Goal: Task Accomplishment & Management: Manage account settings

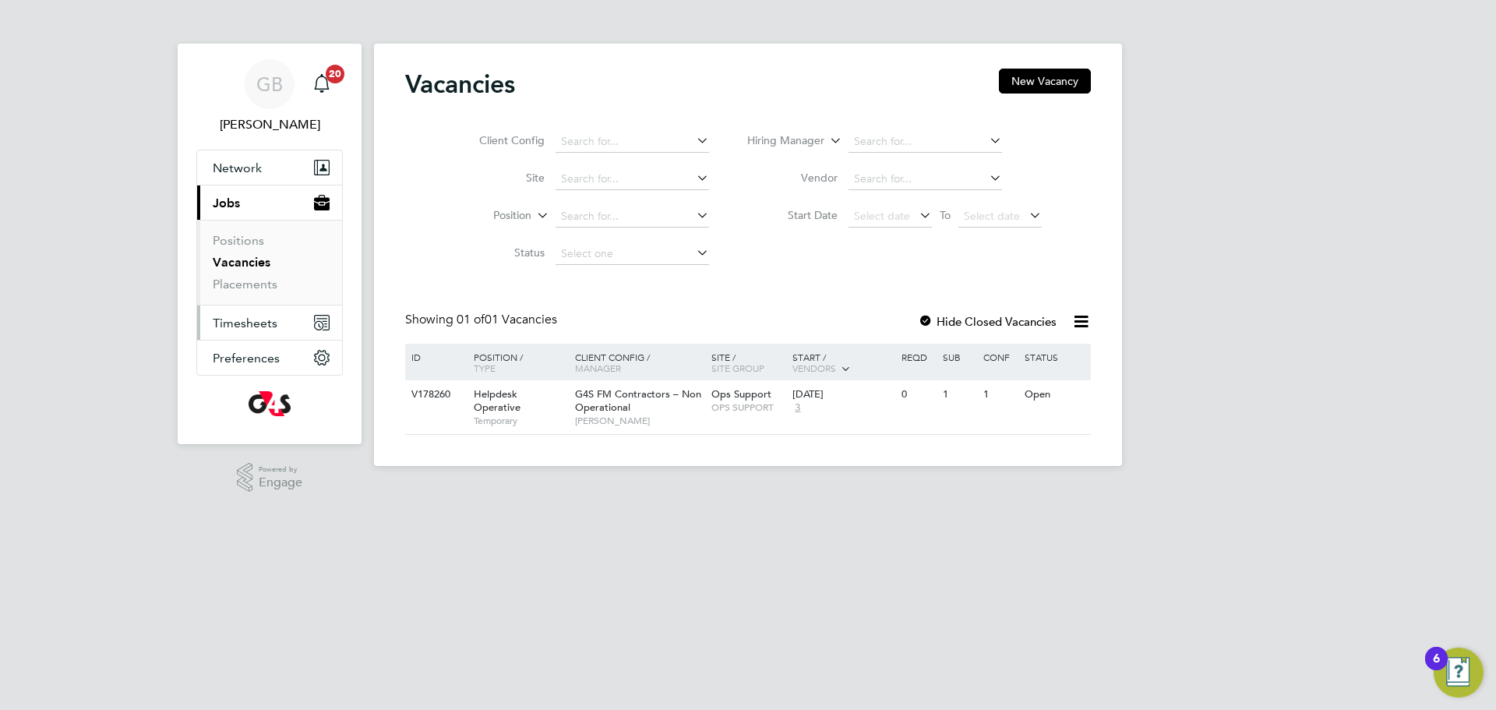
click at [248, 322] on span "Timesheets" at bounding box center [245, 322] width 65 height 15
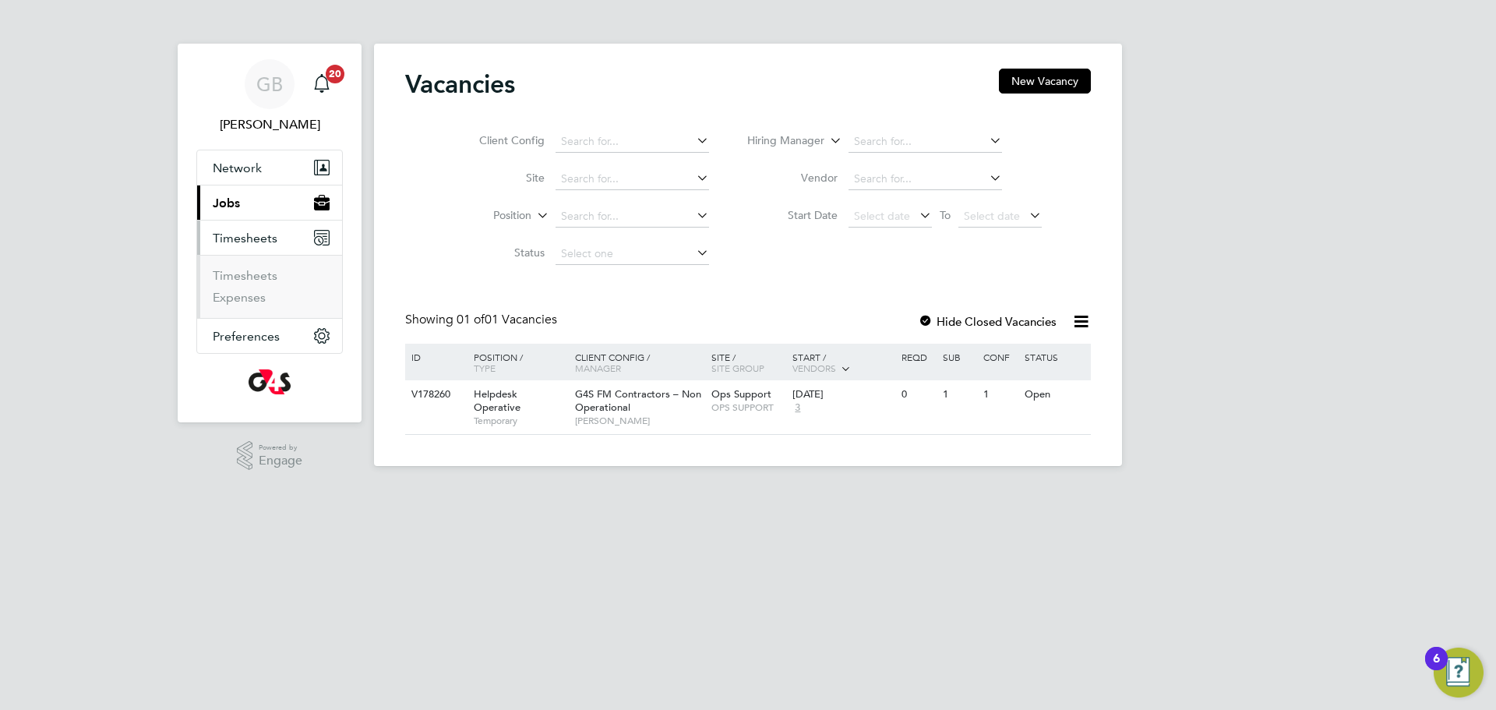
click at [238, 238] on span "Timesheets" at bounding box center [245, 238] width 65 height 15
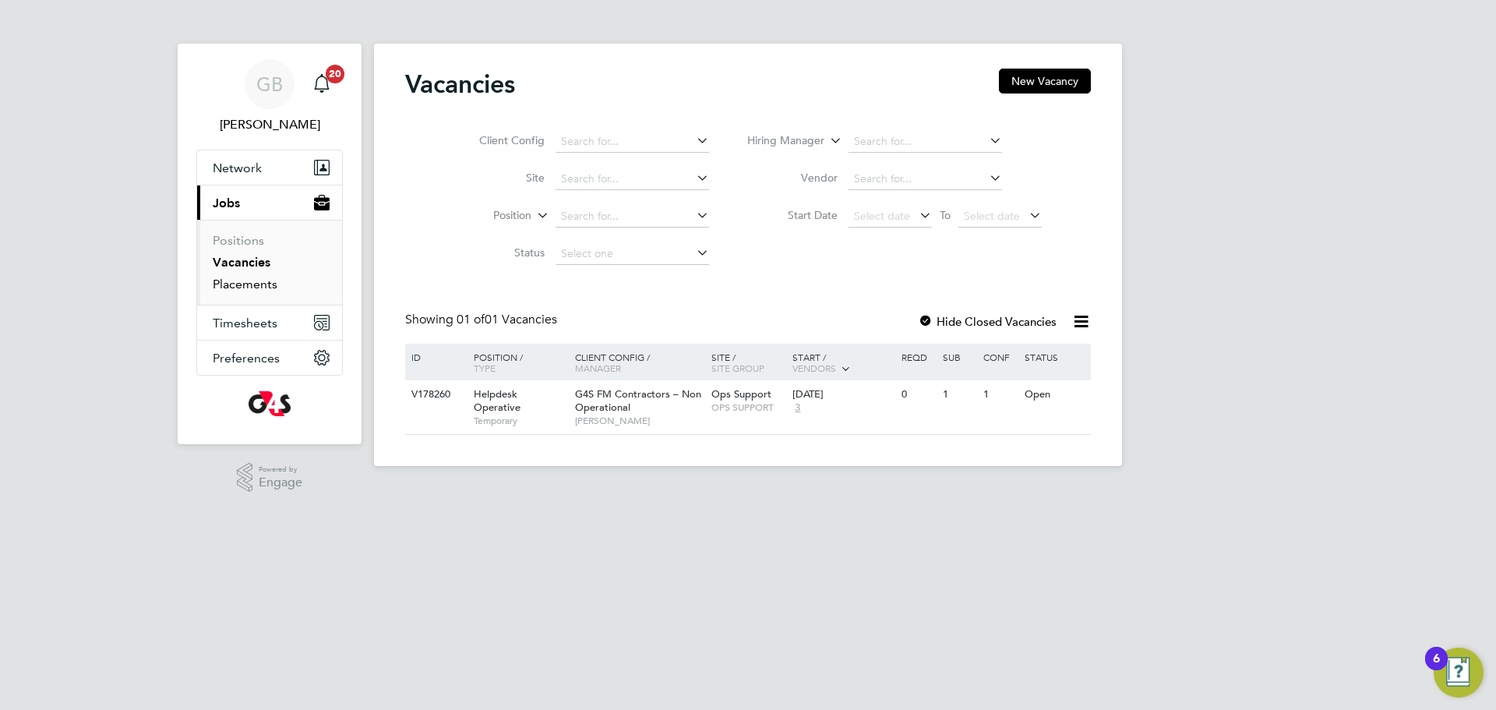
click at [237, 290] on link "Placements" at bounding box center [245, 284] width 65 height 15
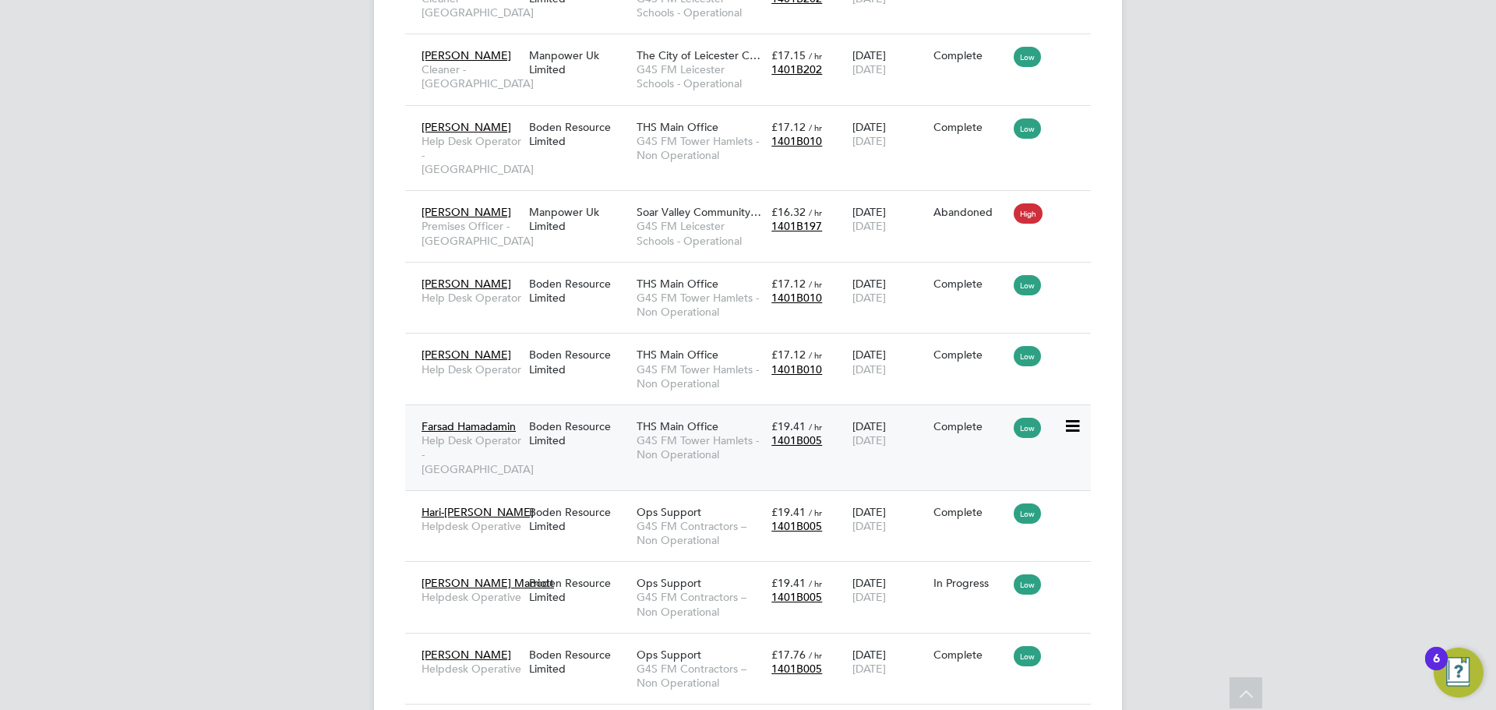
click at [681, 426] on span "THS Main Office" at bounding box center [677, 426] width 82 height 14
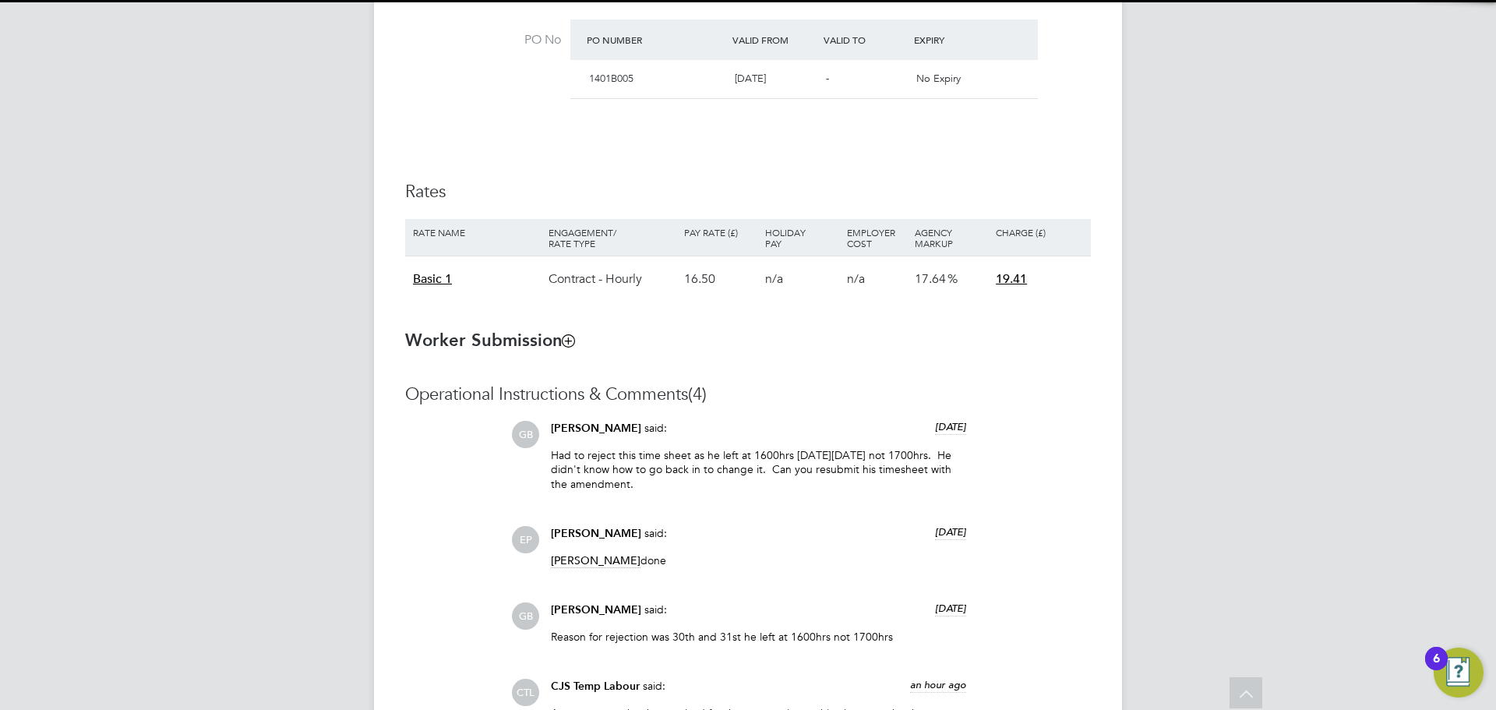
scroll to position [1098, 0]
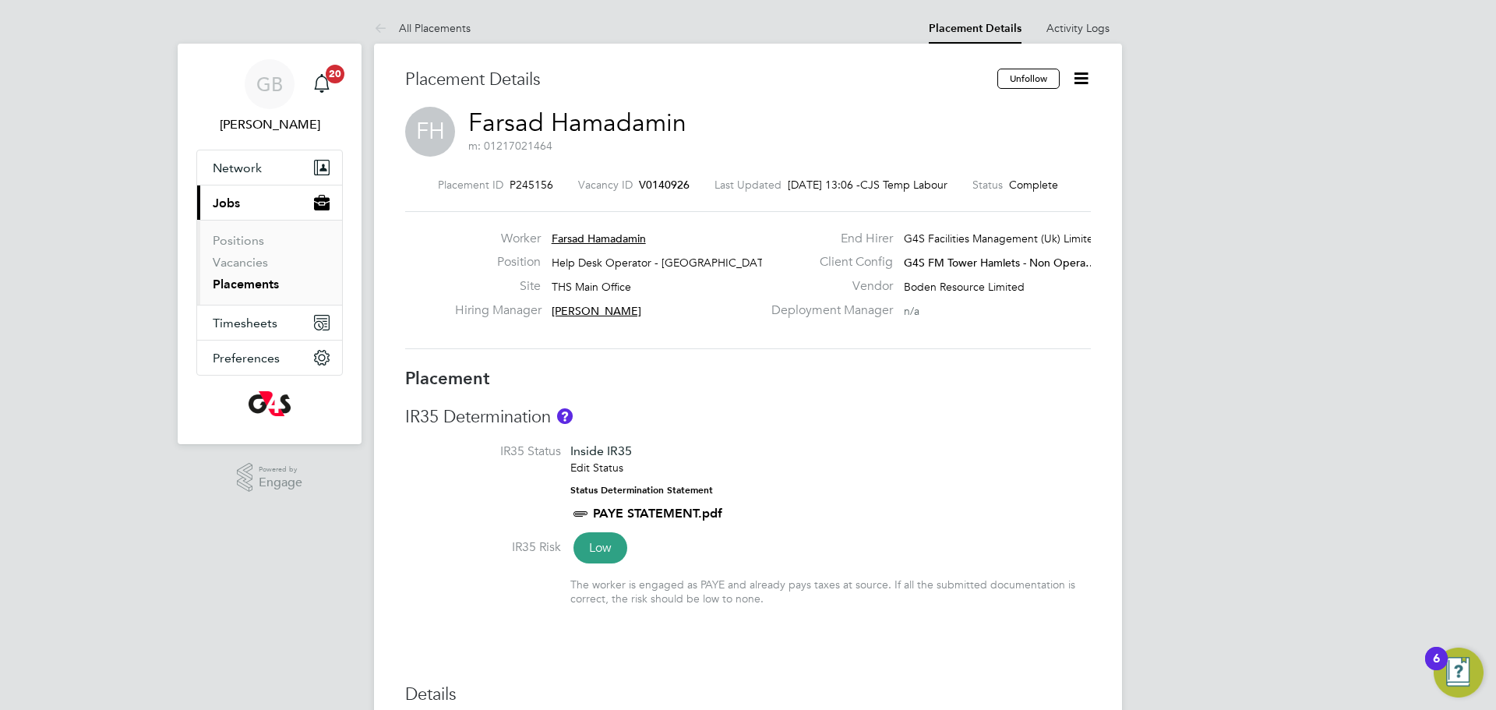
click at [245, 286] on link "Placements" at bounding box center [246, 284] width 66 height 15
click at [237, 327] on span "Timesheets" at bounding box center [245, 322] width 65 height 15
click at [231, 265] on link "Vacancies" at bounding box center [240, 262] width 55 height 15
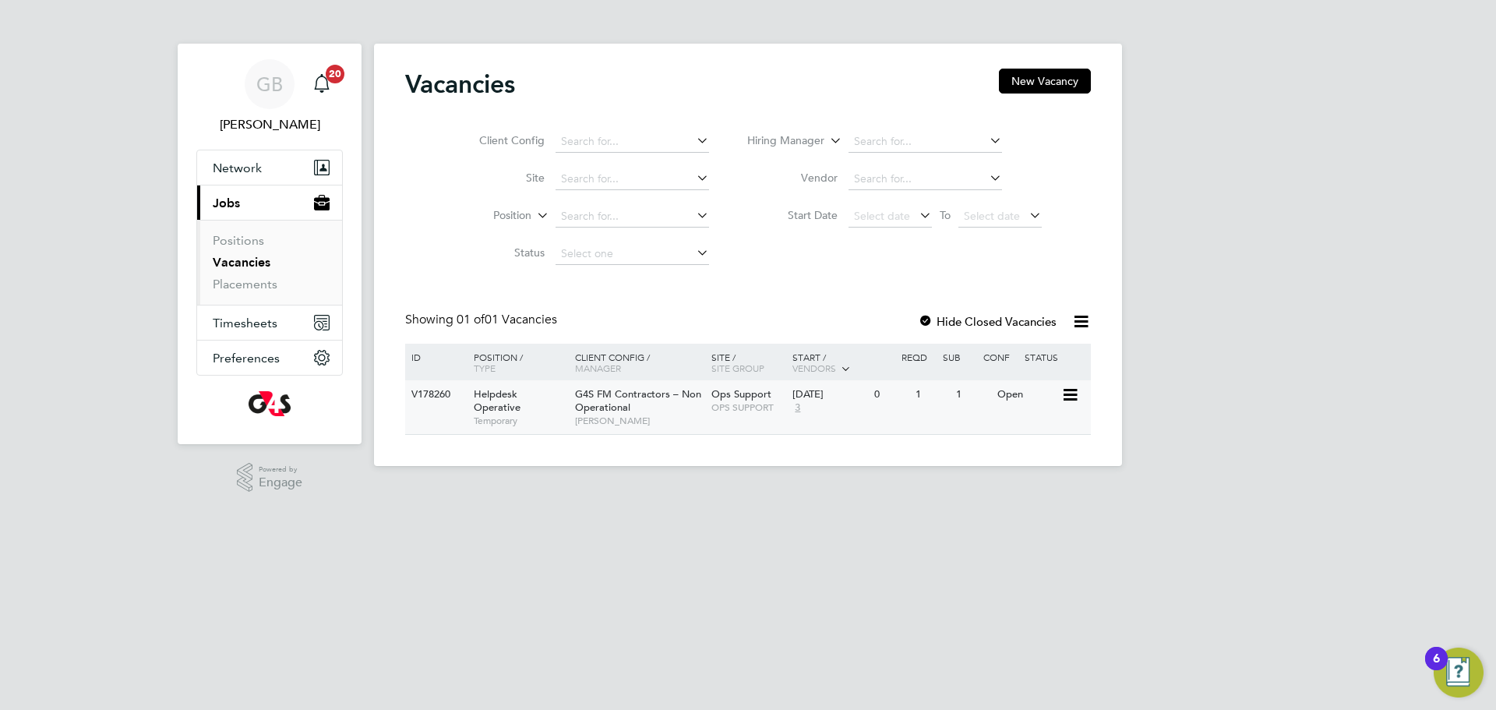
click at [1068, 393] on icon at bounding box center [1069, 395] width 16 height 19
click at [1039, 431] on li "View Details" at bounding box center [1030, 431] width 90 height 22
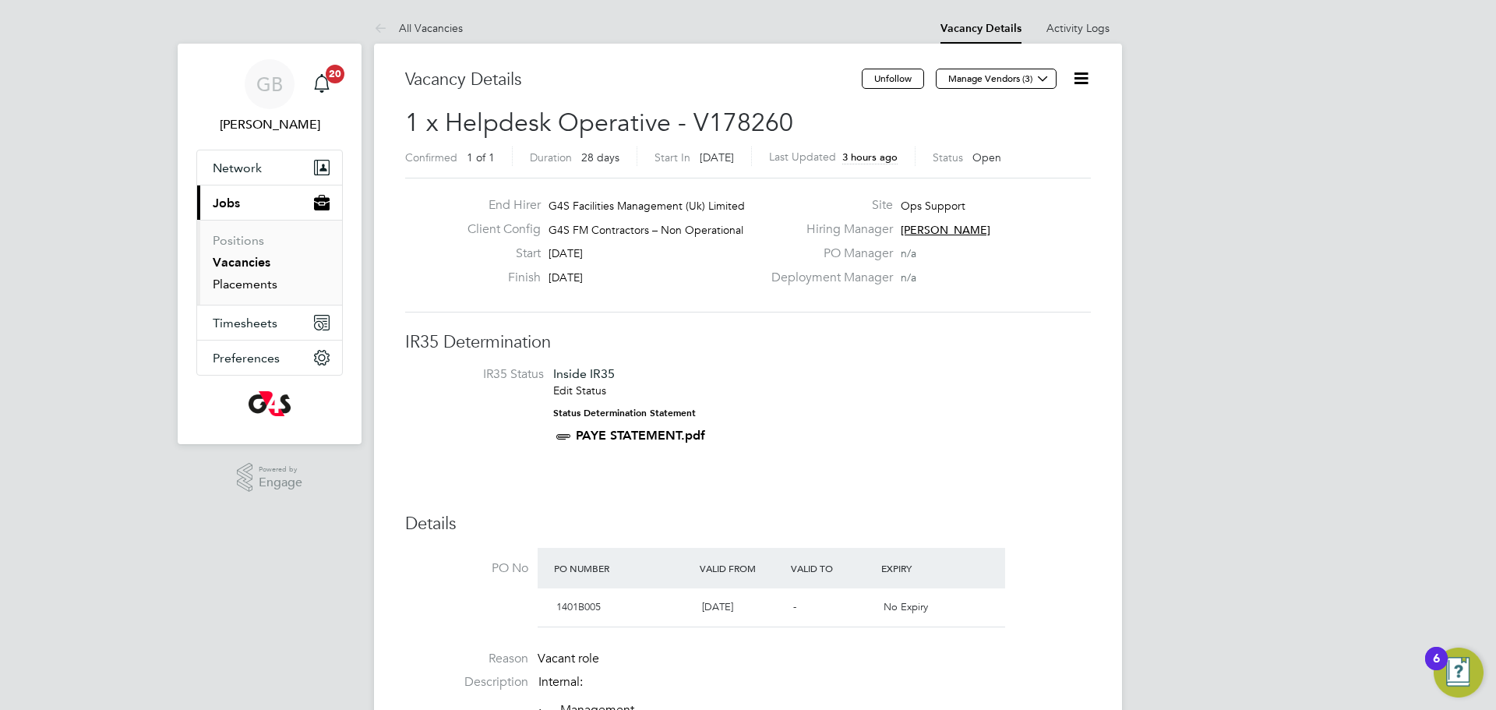
click at [247, 284] on link "Placements" at bounding box center [245, 284] width 65 height 15
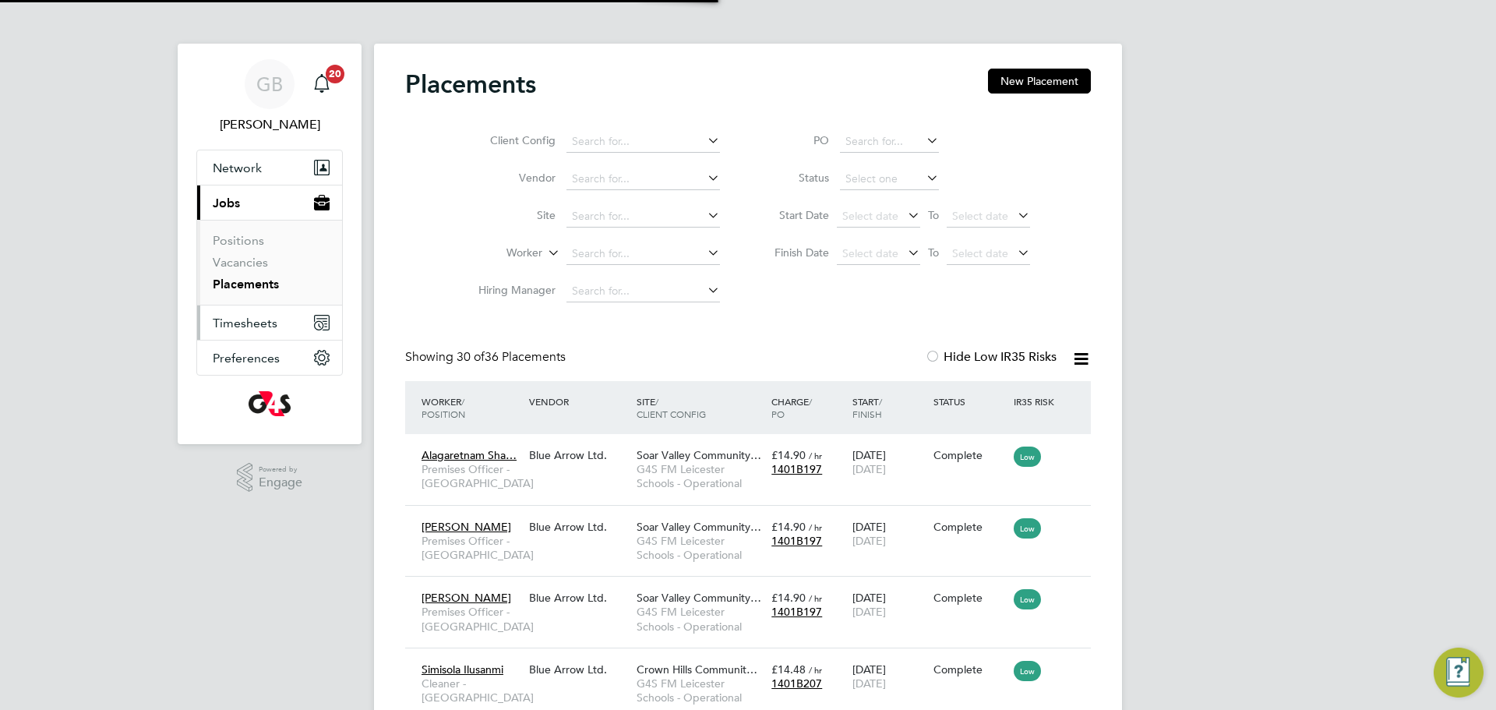
scroll to position [58, 108]
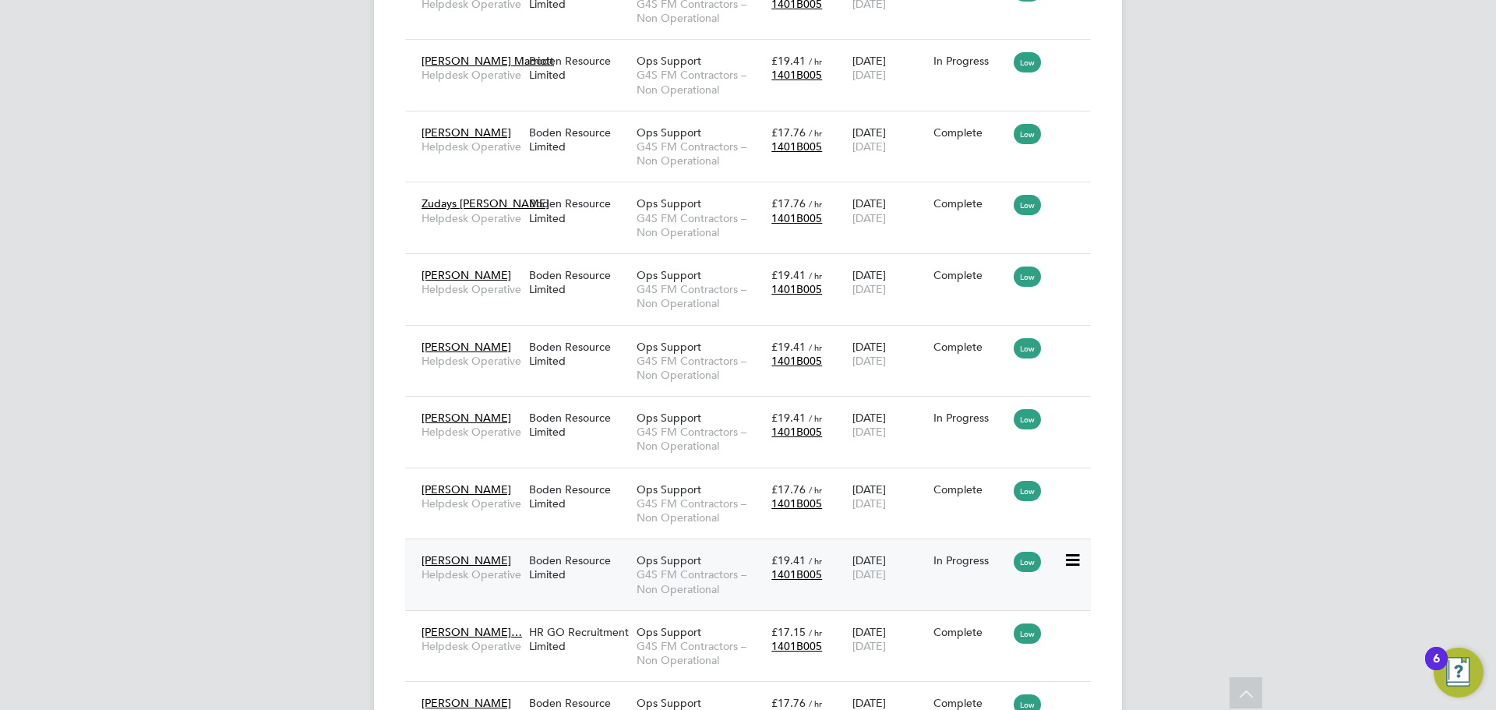
click at [1074, 559] on icon at bounding box center [1071, 560] width 16 height 19
click at [682, 568] on span "G4S FM Contractors – Non Operational" at bounding box center [699, 581] width 127 height 28
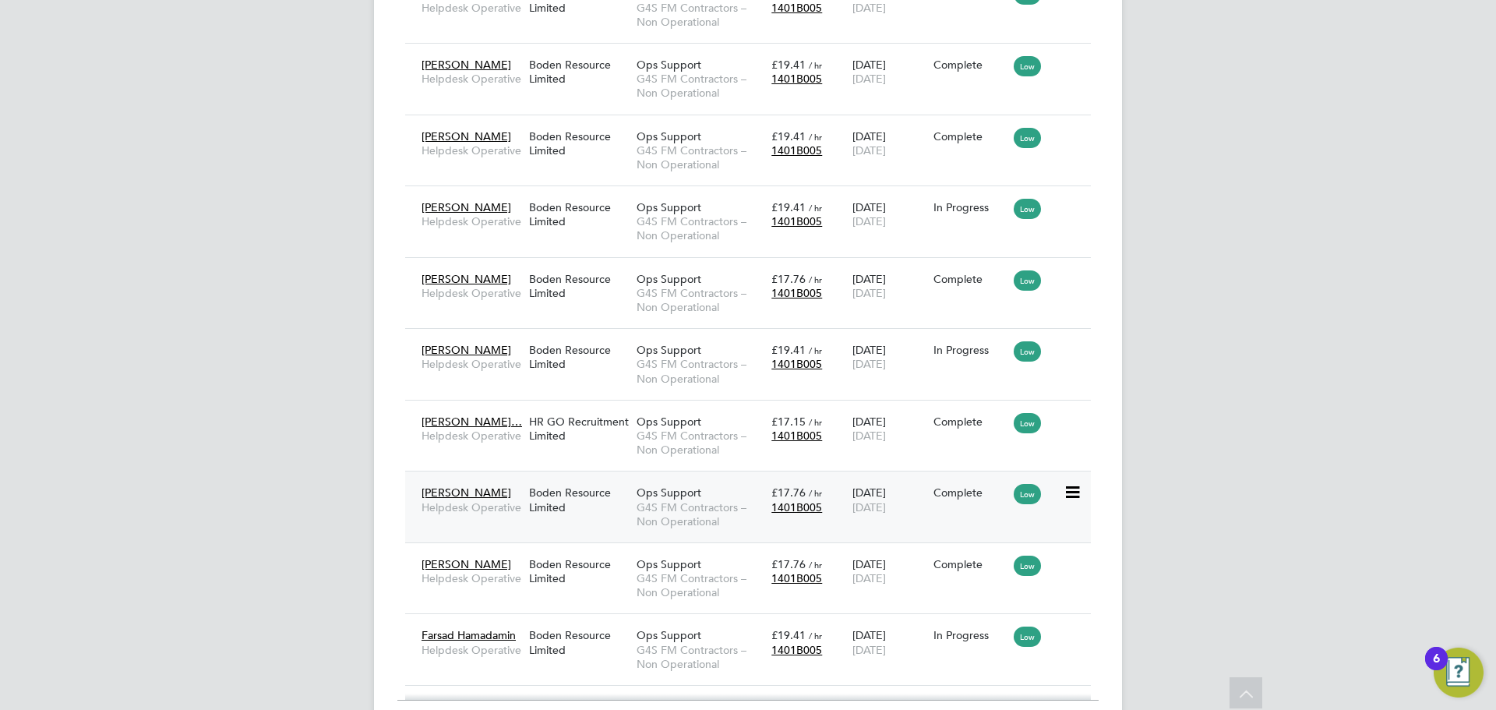
scroll to position [1820, 0]
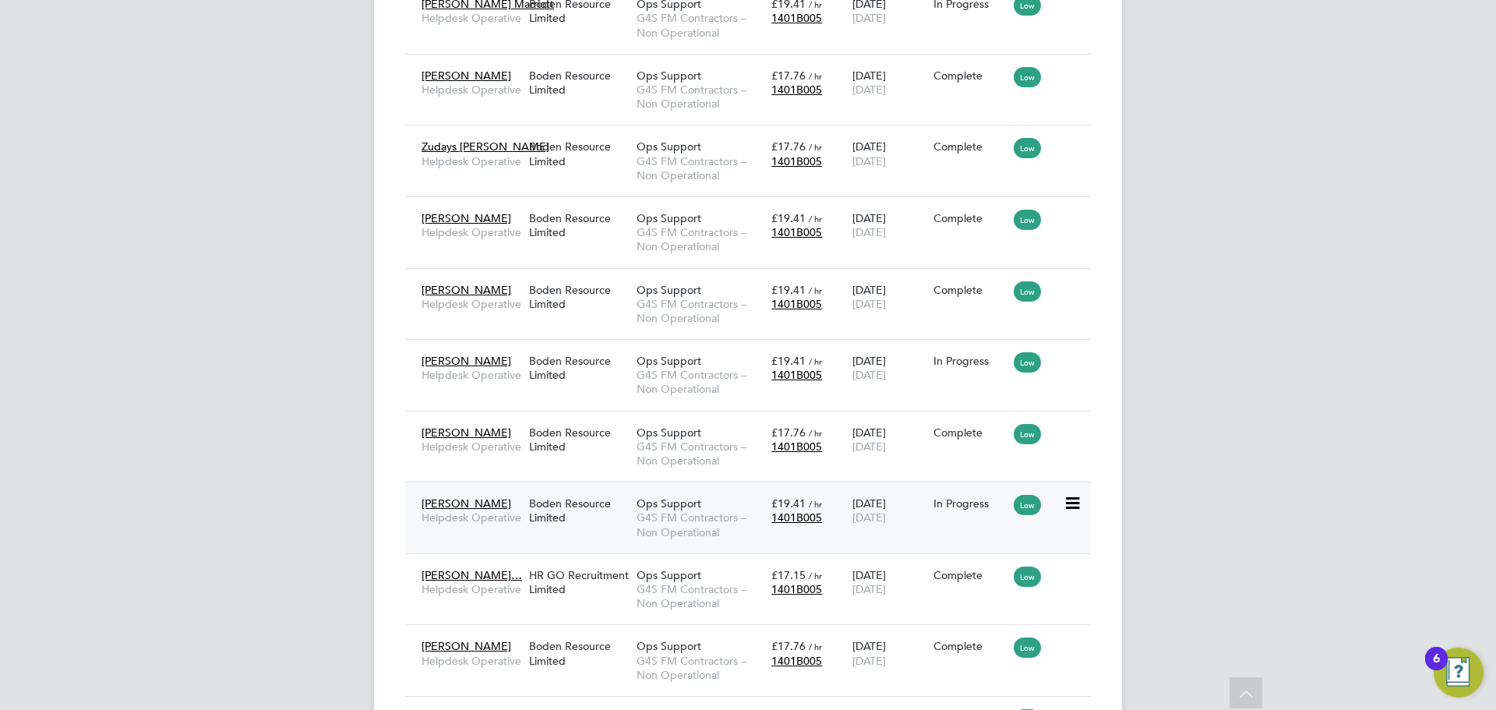
click at [777, 502] on span "£19.41" at bounding box center [788, 503] width 34 height 14
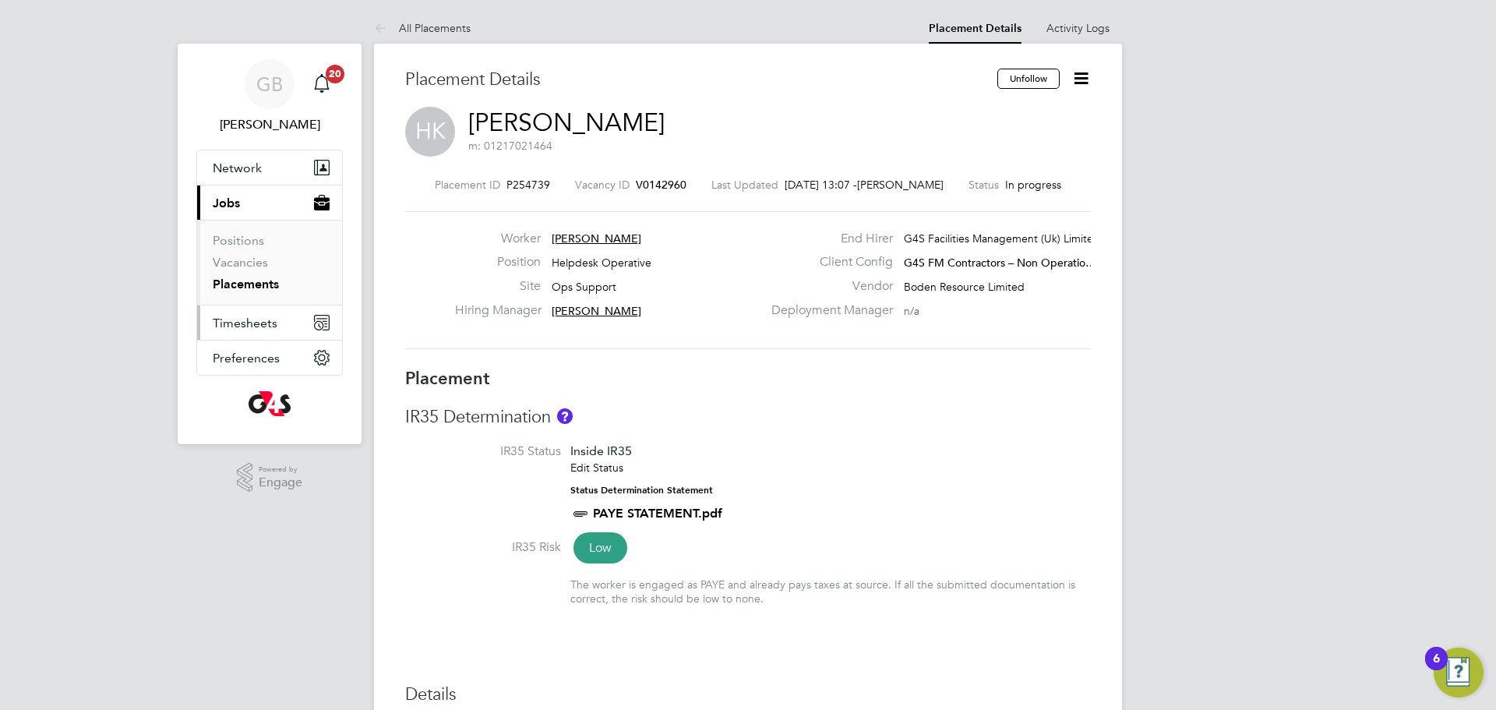
click at [255, 322] on span "Timesheets" at bounding box center [245, 322] width 65 height 15
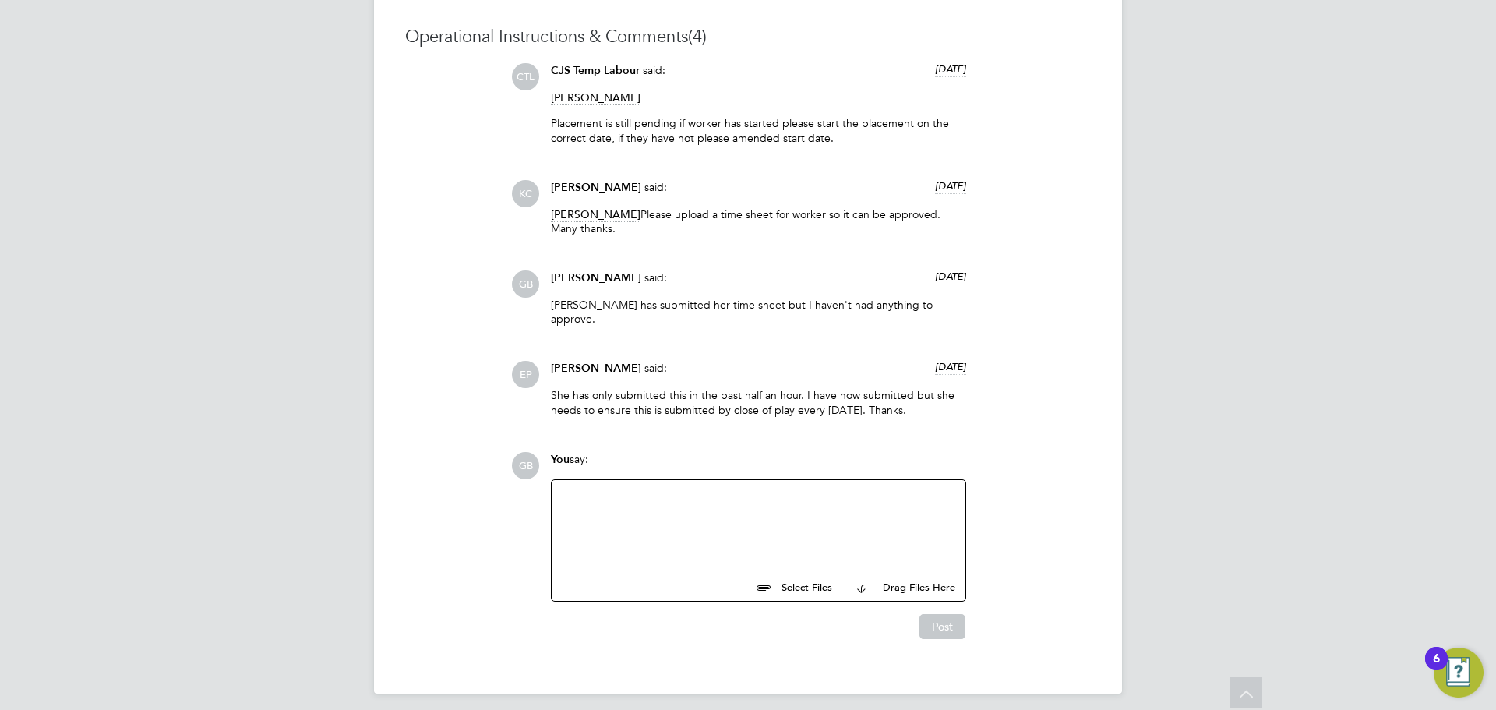
click at [696, 520] on div at bounding box center [758, 522] width 395 height 67
click at [938, 618] on button "Post" at bounding box center [942, 626] width 46 height 25
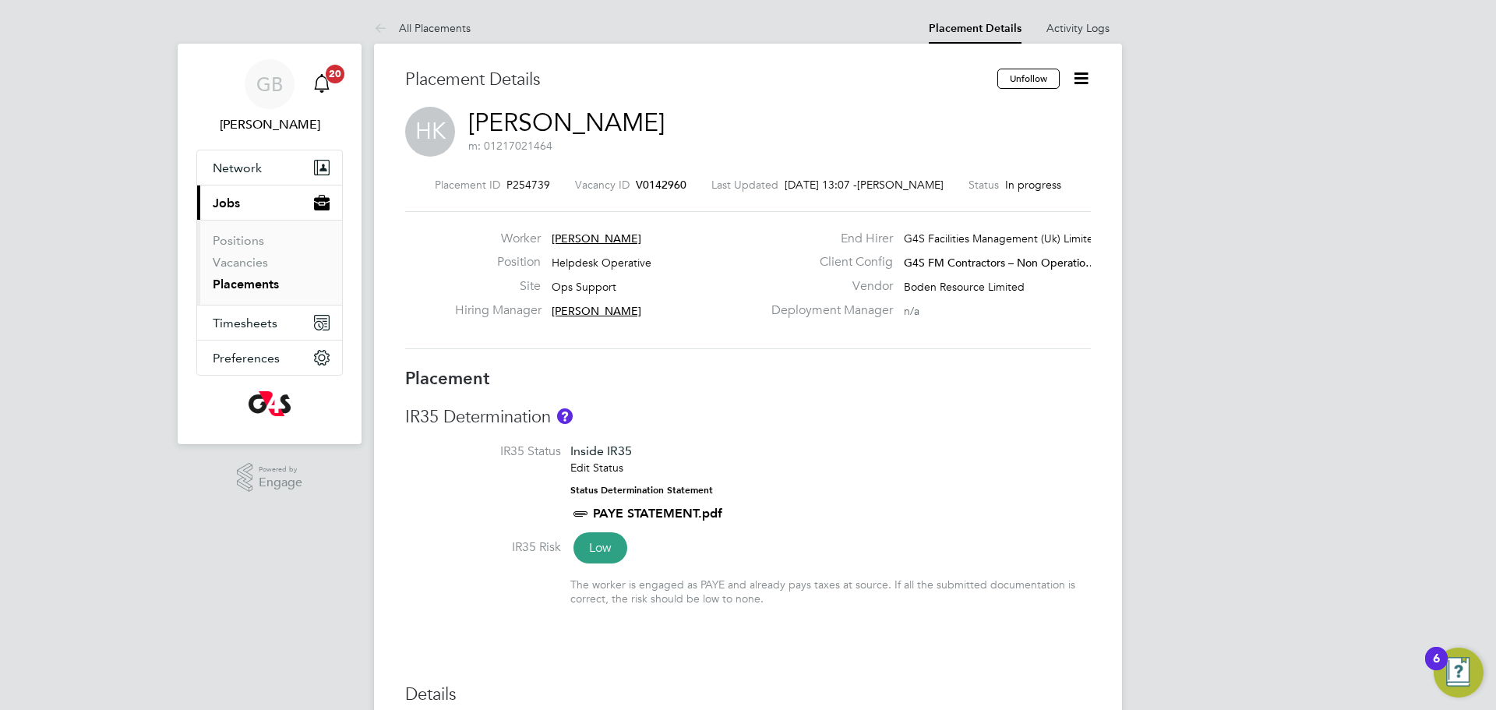
click at [324, 83] on icon "Main navigation" at bounding box center [321, 83] width 19 height 19
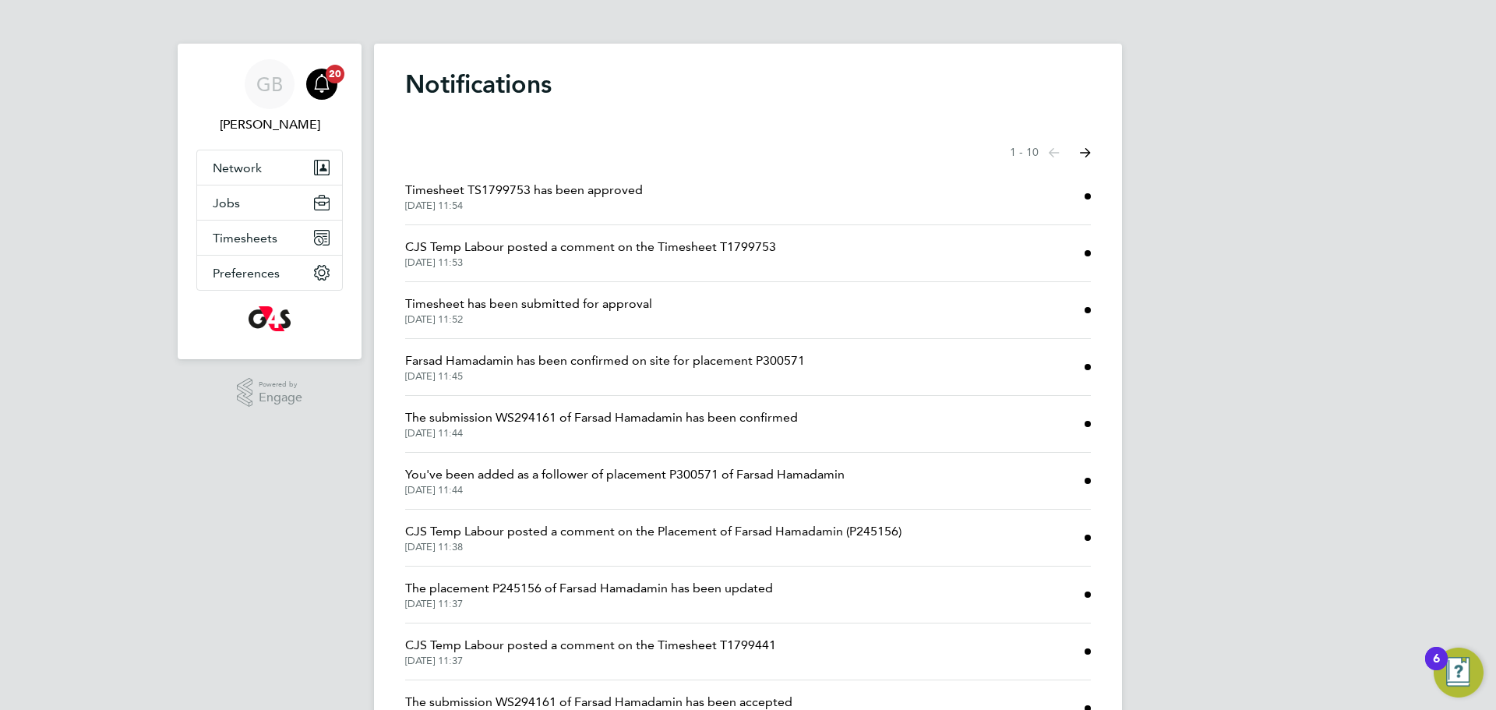
click at [601, 308] on span "Timesheet has been submitted for approval" at bounding box center [528, 303] width 247 height 19
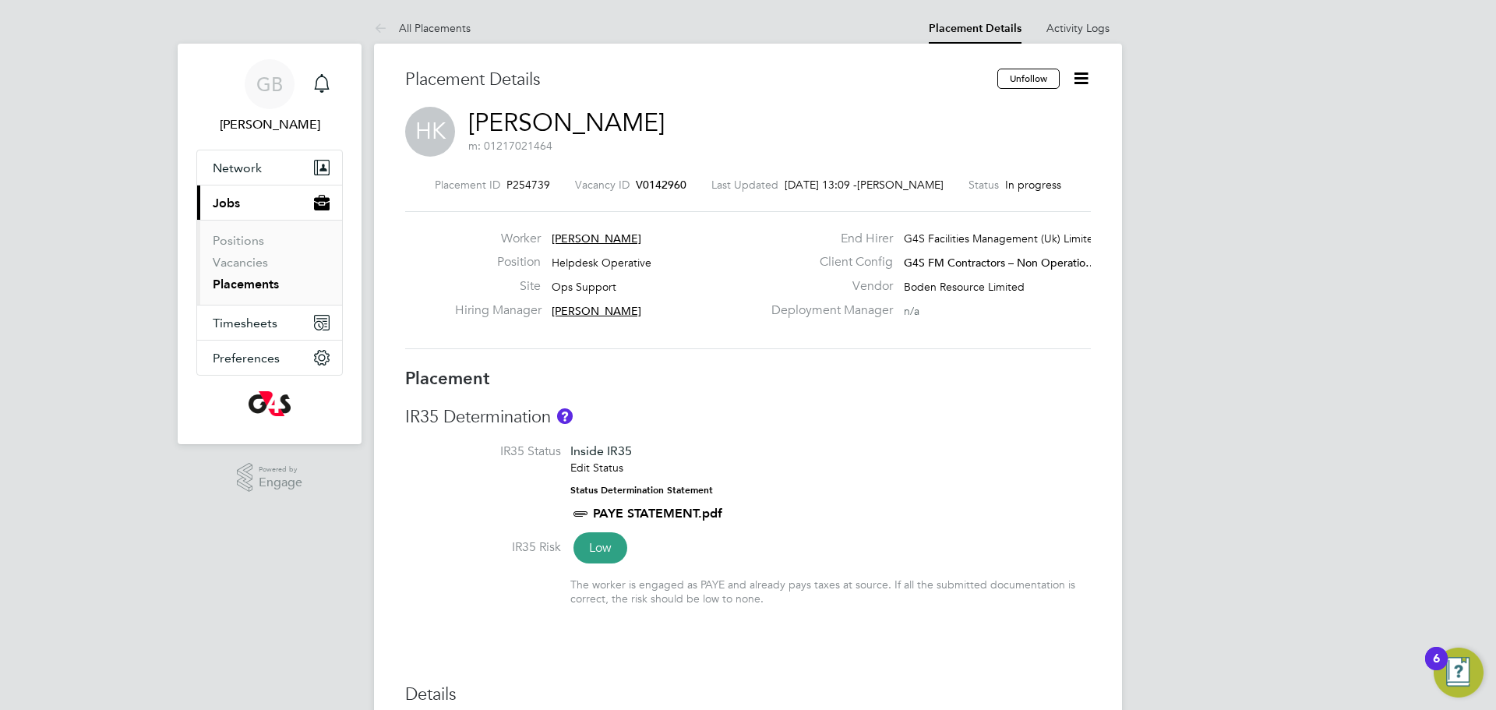
click at [1086, 83] on icon at bounding box center [1080, 78] width 19 height 19
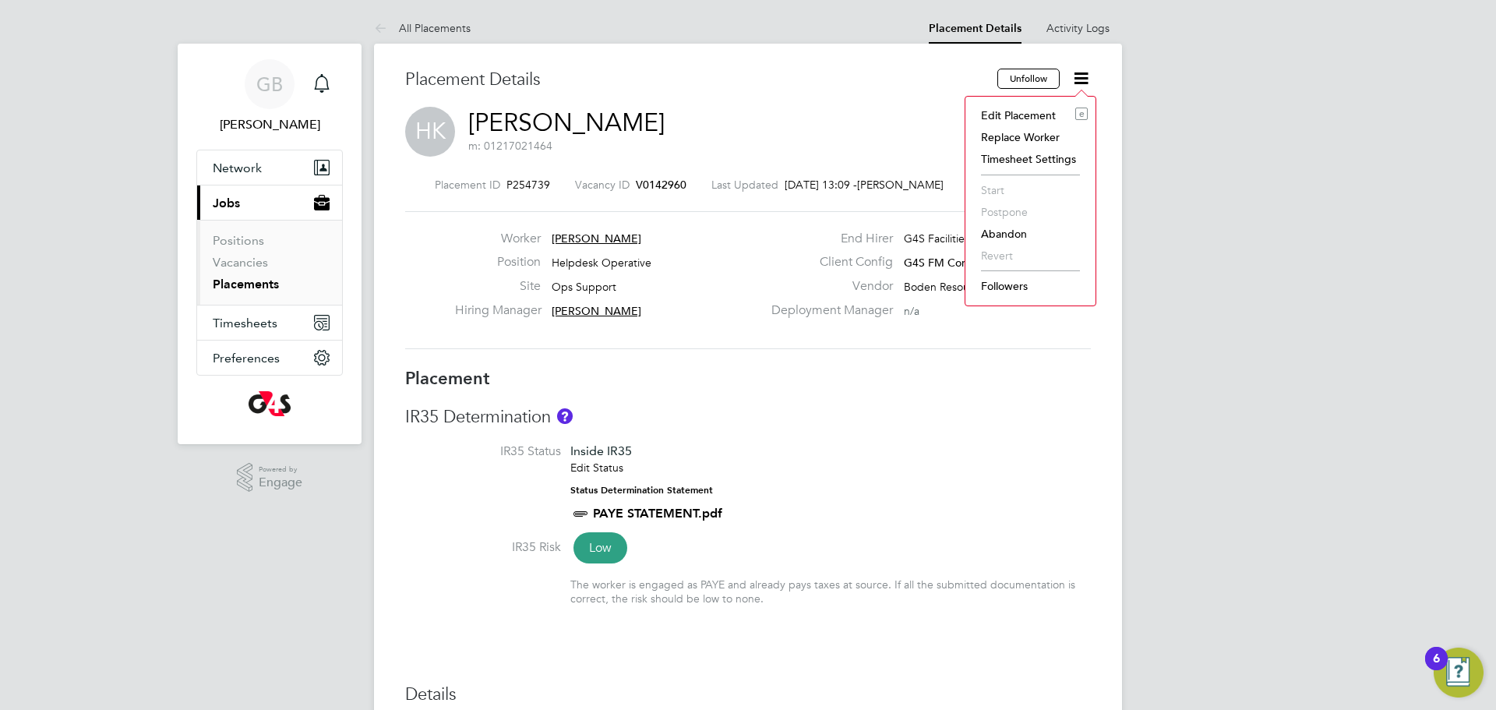
click at [1009, 160] on li "Timesheet Settings" at bounding box center [1030, 159] width 115 height 22
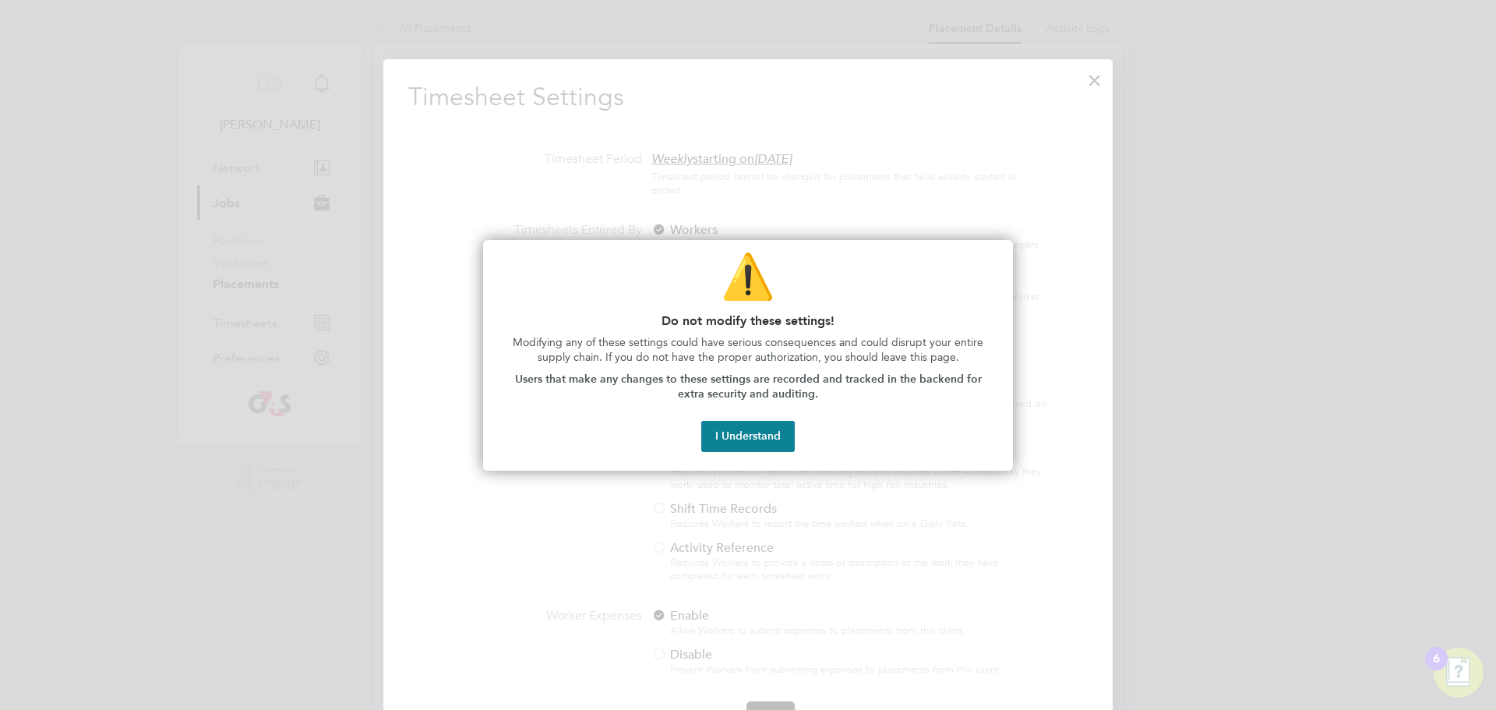
click at [1239, 196] on div at bounding box center [748, 355] width 1496 height 710
click at [752, 437] on button "I Understand" at bounding box center [747, 436] width 93 height 31
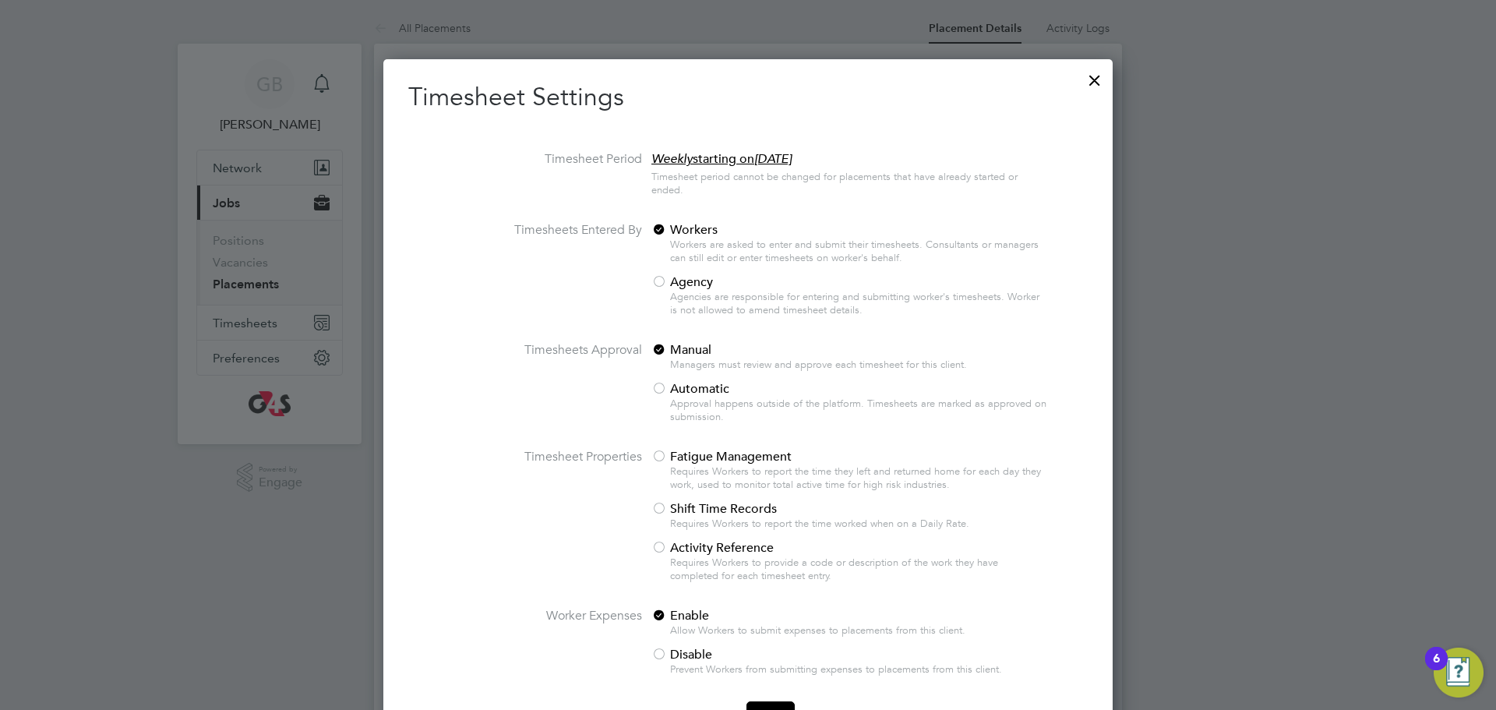
click at [1096, 76] on div at bounding box center [1094, 76] width 28 height 28
